Goal: Task Accomplishment & Management: Use online tool/utility

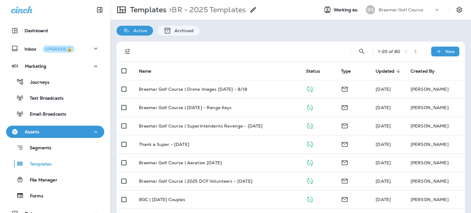
scroll to position [49, 0]
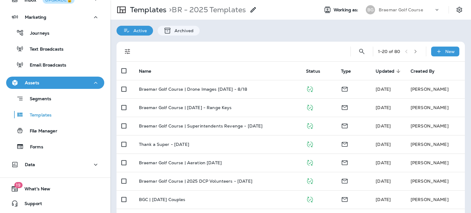
click at [53, 163] on div "Data" at bounding box center [55, 165] width 88 height 8
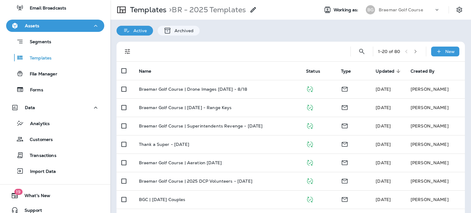
scroll to position [110, 0]
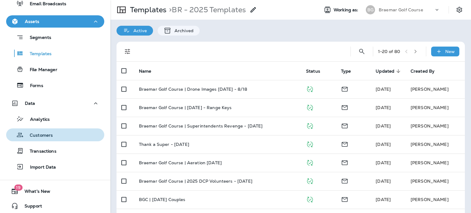
click at [59, 135] on div "Customers" at bounding box center [55, 134] width 93 height 9
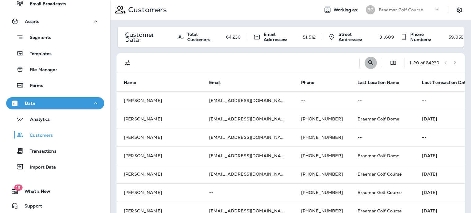
click at [368, 63] on icon "Search Customers" at bounding box center [370, 62] width 5 height 5
type input "**********"
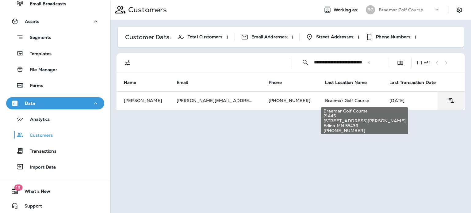
scroll to position [0, 0]
click at [332, 101] on span "Braemar Golf Course" at bounding box center [347, 101] width 44 height 6
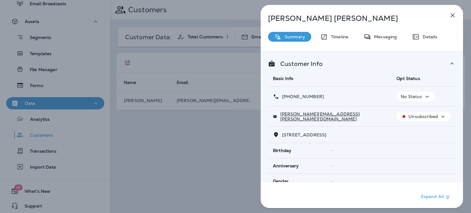
click at [414, 115] on p "Unsubscribed" at bounding box center [422, 116] width 29 height 5
click at [358, 19] on p "[PERSON_NAME]" at bounding box center [351, 18] width 167 height 9
click at [366, 40] on icon at bounding box center [366, 37] width 7 height 8
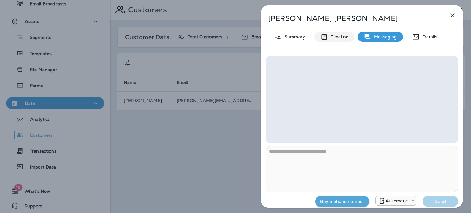
click at [342, 33] on div "Timeline" at bounding box center [334, 37] width 40 height 10
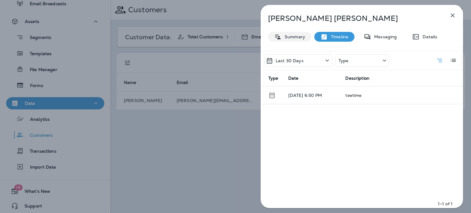
click at [296, 36] on p "Summary" at bounding box center [293, 36] width 24 height 5
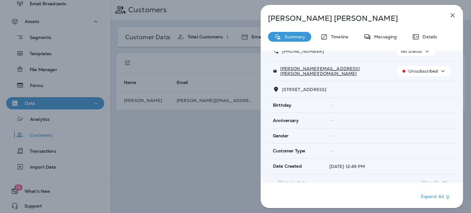
scroll to position [42, 0]
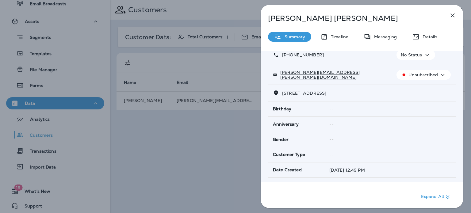
click at [439, 71] on icon "button" at bounding box center [442, 75] width 7 height 8
click at [417, 91] on p "Reset Status" at bounding box center [425, 88] width 28 height 5
click at [452, 17] on icon "button" at bounding box center [452, 15] width 7 height 7
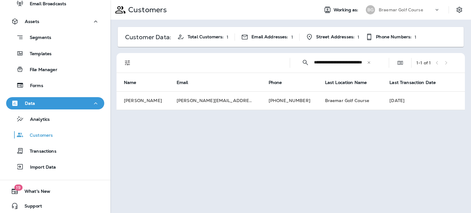
click at [54, 56] on div "Templates" at bounding box center [55, 53] width 93 height 9
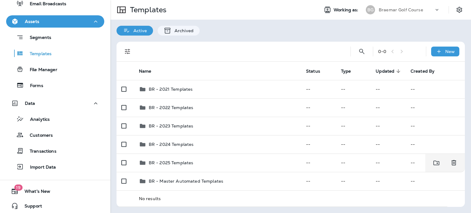
click at [217, 163] on div "BR - 2025 Templates" at bounding box center [217, 162] width 157 height 7
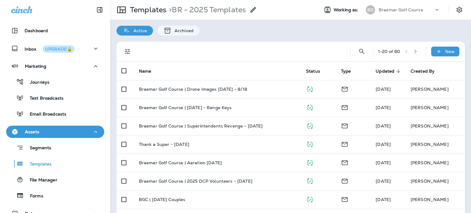
click at [65, 112] on p "Email Broadcasts" at bounding box center [45, 115] width 43 height 6
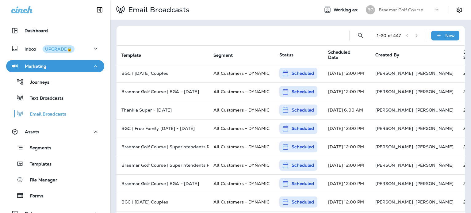
click at [349, 54] on span "Scheduled Date" at bounding box center [344, 55] width 32 height 10
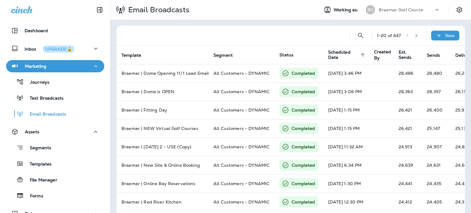
click at [353, 55] on span "Scheduled Date" at bounding box center [343, 55] width 31 height 10
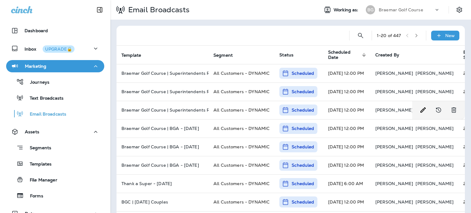
scroll to position [92, 0]
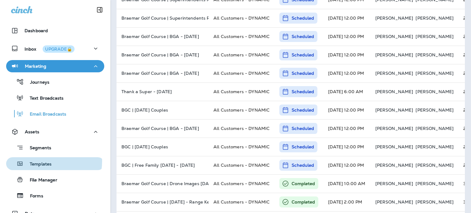
click at [44, 161] on p "Templates" at bounding box center [38, 164] width 28 height 6
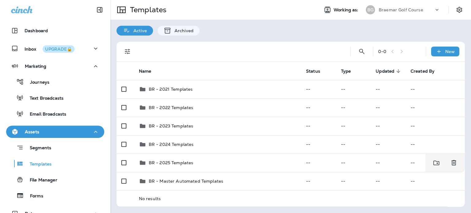
click at [222, 160] on div "BR - 2025 Templates" at bounding box center [217, 162] width 157 height 7
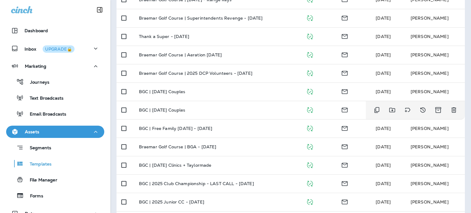
scroll to position [123, 0]
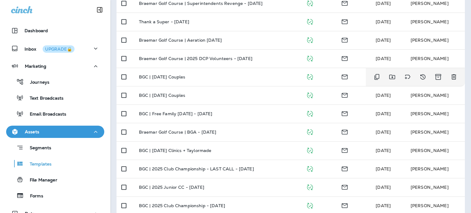
click at [237, 78] on div "BGC | [DATE] Couples" at bounding box center [217, 76] width 157 height 5
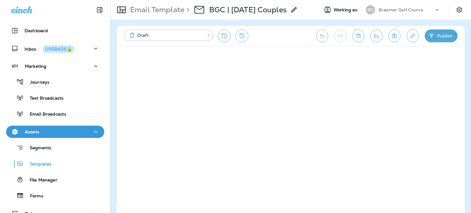
click at [378, 38] on icon "Send test email" at bounding box center [376, 36] width 6 height 6
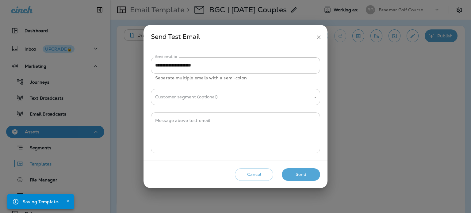
click at [293, 174] on button "Send" at bounding box center [301, 174] width 38 height 13
